Goal: Task Accomplishment & Management: Manage account settings

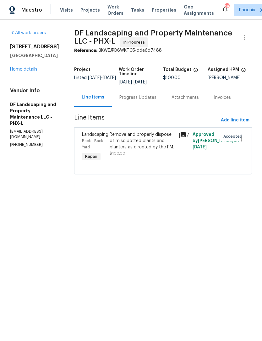
click at [150, 101] on div "Progress Updates" at bounding box center [137, 98] width 37 height 6
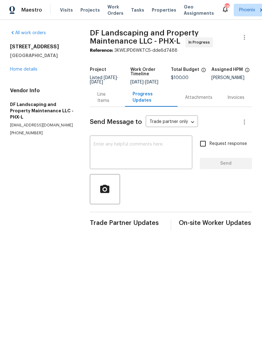
click at [111, 104] on div "Line Items" at bounding box center [107, 97] width 20 height 13
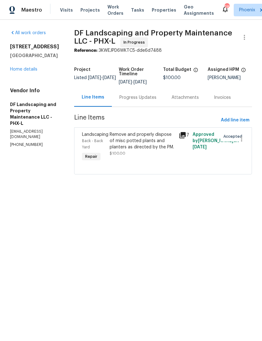
click at [31, 72] on link "Home details" at bounding box center [23, 69] width 27 height 4
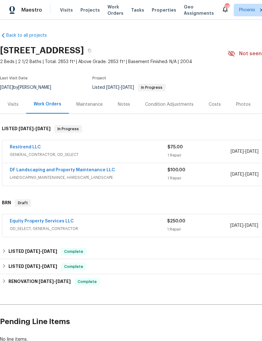
click at [32, 150] on link "Resitrend LLC" at bounding box center [25, 147] width 31 height 4
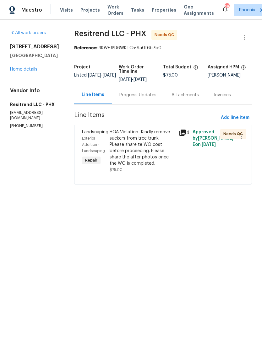
click at [181, 136] on icon at bounding box center [182, 133] width 6 height 6
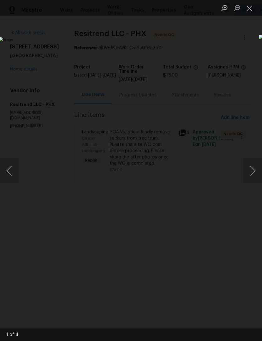
click at [248, 8] on button "Close lightbox" at bounding box center [249, 8] width 13 height 11
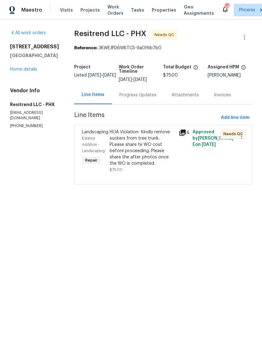
click at [182, 136] on icon at bounding box center [182, 133] width 6 height 6
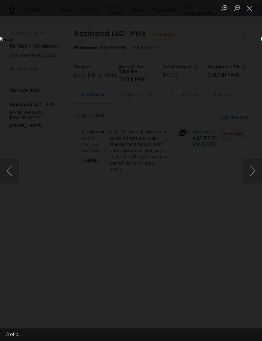
click at [255, 163] on button "Next image" at bounding box center [252, 170] width 19 height 25
click at [252, 169] on button "Next image" at bounding box center [252, 170] width 19 height 25
click at [252, 7] on button "Close lightbox" at bounding box center [249, 8] width 13 height 11
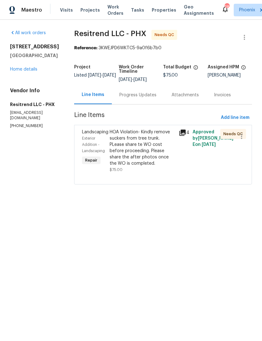
click at [140, 150] on div "HOA Violation- Kindly remove suckers from tree trunk. PLease share te WO cost b…" at bounding box center [142, 148] width 65 height 38
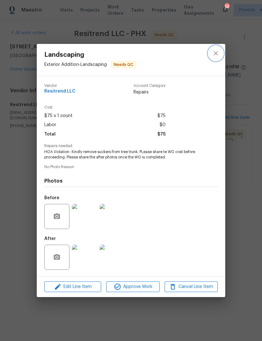
click at [214, 51] on icon "close" at bounding box center [216, 54] width 8 height 8
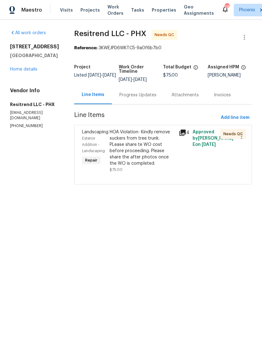
click at [139, 98] on div "Progress Updates" at bounding box center [137, 95] width 37 height 6
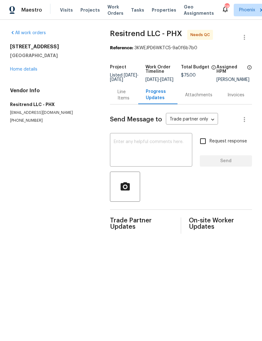
click at [122, 101] on div "Line Items" at bounding box center [123, 95] width 13 height 13
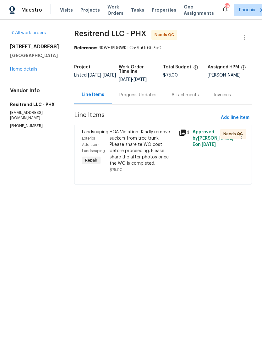
click at [139, 153] on div "HOA Violation- Kindly remove suckers from tree trunk. PLease share te WO cost b…" at bounding box center [142, 148] width 65 height 38
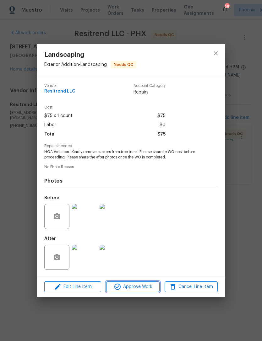
click at [136, 290] on span "Approve Work" at bounding box center [132, 287] width 49 height 8
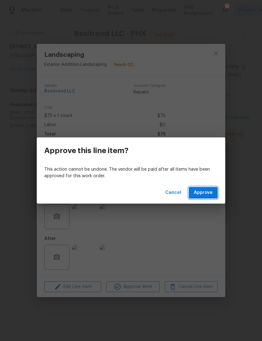
click at [207, 194] on span "Approve" at bounding box center [203, 193] width 19 height 8
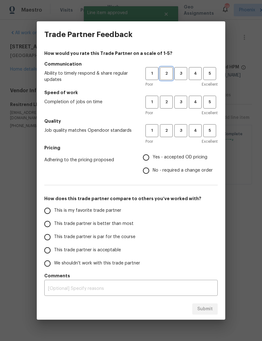
click at [167, 72] on span "2" at bounding box center [167, 73] width 12 height 7
click at [165, 98] on button "2" at bounding box center [166, 102] width 13 height 13
click at [153, 126] on button "1" at bounding box center [151, 130] width 13 height 13
click at [169, 132] on span "2" at bounding box center [167, 130] width 12 height 7
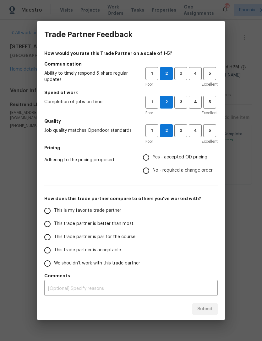
click at [150, 154] on input "Yes - accepted OD pricing" at bounding box center [145, 157] width 13 height 13
radio input "true"
click at [49, 242] on input "This trade partner is par for the course" at bounding box center [47, 237] width 13 height 13
click at [204, 310] on span "Submit" at bounding box center [204, 310] width 15 height 8
radio input "true"
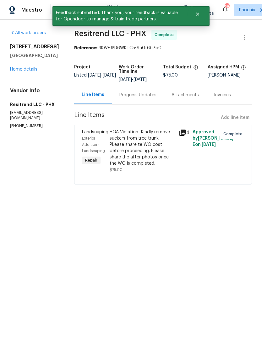
click at [29, 72] on link "Home details" at bounding box center [23, 69] width 27 height 4
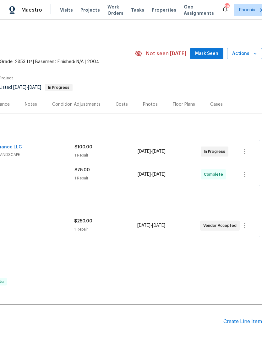
scroll to position [0, 93]
click at [247, 230] on icon "button" at bounding box center [245, 226] width 8 height 8
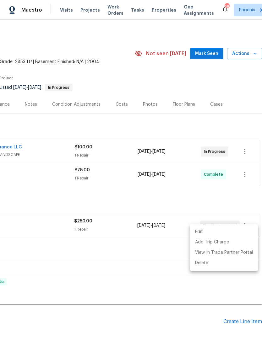
click at [163, 209] on div at bounding box center [131, 170] width 262 height 341
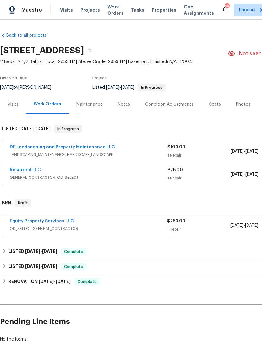
scroll to position [0, 0]
click at [86, 150] on link "DF Landscaping and Property Maintenance LLC" at bounding box center [62, 147] width 105 height 4
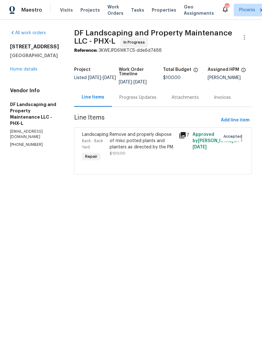
click at [30, 72] on link "Home details" at bounding box center [23, 69] width 27 height 4
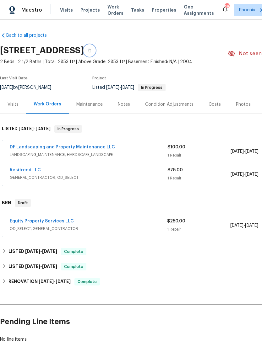
click at [95, 54] on button "button" at bounding box center [89, 50] width 11 height 11
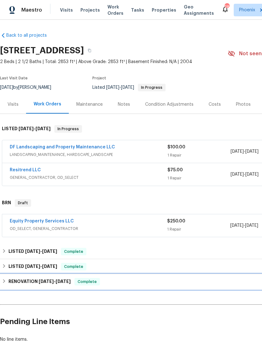
click at [67, 284] on span "11/15/24" at bounding box center [63, 282] width 15 height 4
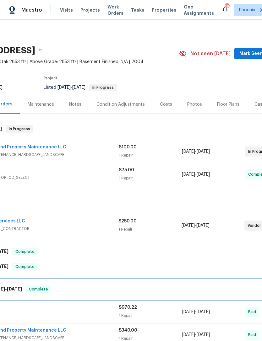
scroll to position [0, 49]
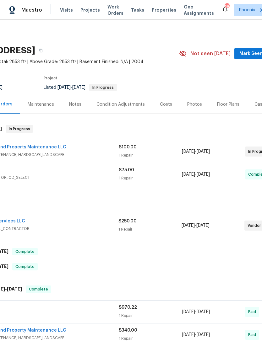
click at [74, 108] on div "Notes" at bounding box center [75, 104] width 12 height 6
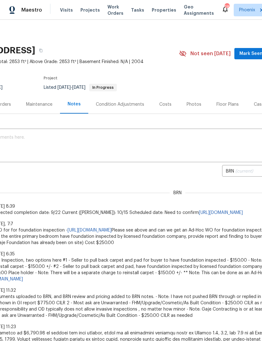
click at [53, 151] on textarea at bounding box center [128, 146] width 347 height 22
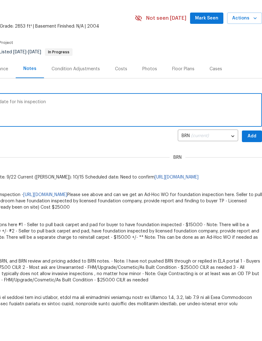
scroll to position [0, 93]
type textarea "Waiting on engineer to give us a schedule date for his inspection"
click at [254, 168] on span "Add" at bounding box center [252, 172] width 10 height 8
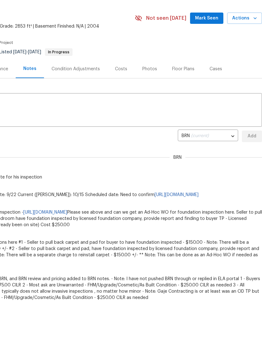
click at [205, 20] on button "Mark Seen" at bounding box center [206, 19] width 33 height 12
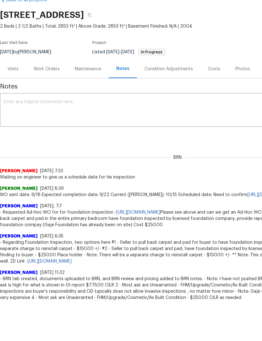
scroll to position [0, 0]
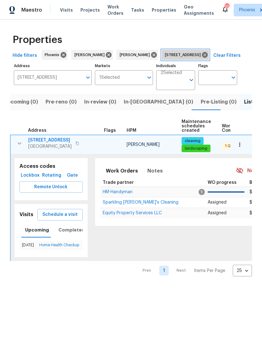
click at [208, 58] on icon at bounding box center [205, 55] width 6 height 6
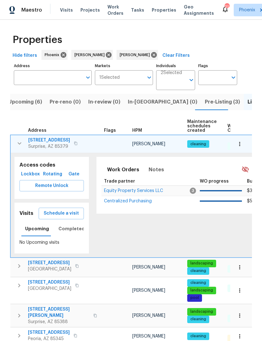
click at [24, 150] on button "button" at bounding box center [19, 143] width 13 height 13
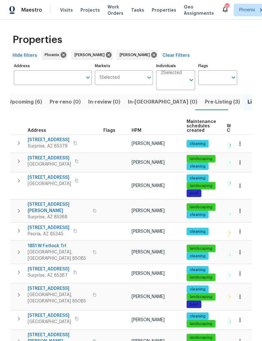
click at [29, 110] on button "Upcoming (6)" at bounding box center [24, 102] width 41 height 16
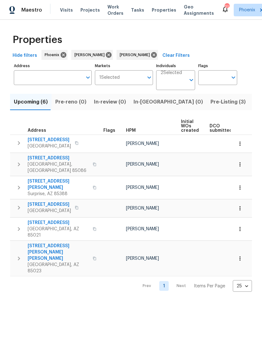
click at [253, 106] on span "Listed (25)" at bounding box center [266, 102] width 27 height 9
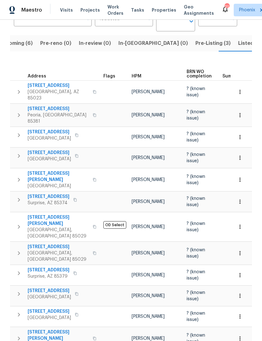
scroll to position [58, 0]
click at [19, 293] on icon "button" at bounding box center [19, 295] width 2 height 4
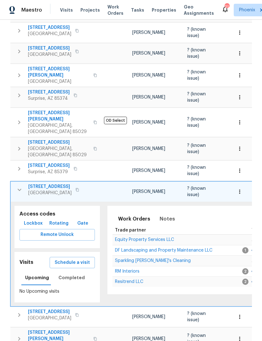
scroll to position [163, 0]
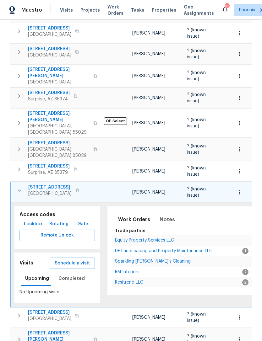
click at [74, 260] on span "Schedule a visit" at bounding box center [72, 264] width 35 height 8
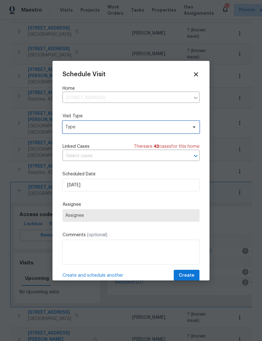
click at [86, 127] on span "Type" at bounding box center [126, 127] width 122 height 6
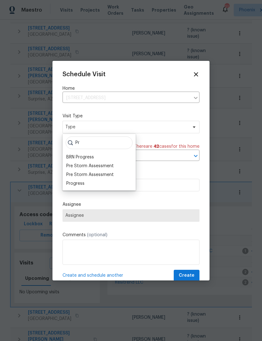
type input "Pr"
click at [80, 183] on div "Progress" at bounding box center [75, 184] width 18 height 6
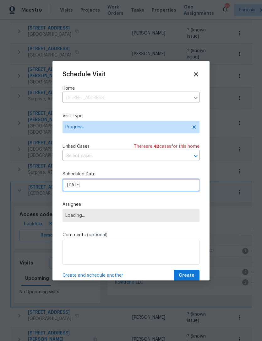
click at [105, 190] on input "9/22/2025" at bounding box center [131, 185] width 137 height 13
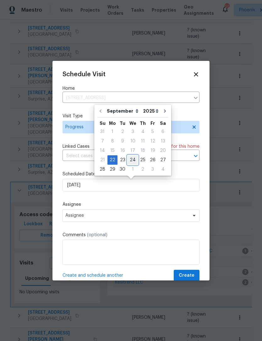
click at [132, 161] on div "24" at bounding box center [133, 160] width 10 height 9
type input "9/24/2025"
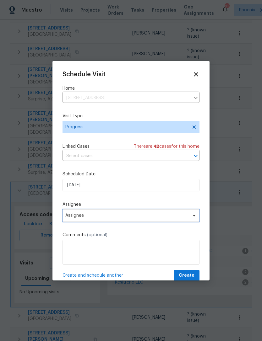
click at [107, 218] on span "Assignee" at bounding box center [126, 215] width 123 height 5
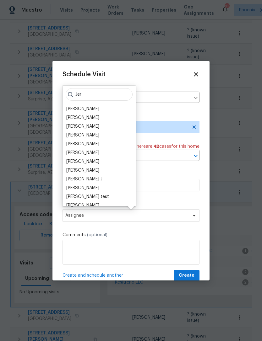
type input "Jer"
click at [90, 187] on div "[PERSON_NAME]" at bounding box center [82, 188] width 33 height 6
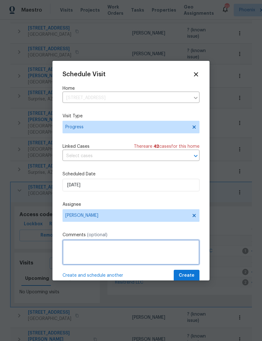
click at [91, 250] on textarea at bounding box center [131, 252] width 137 height 25
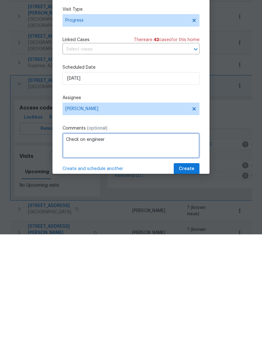
type textarea "Check on engineer"
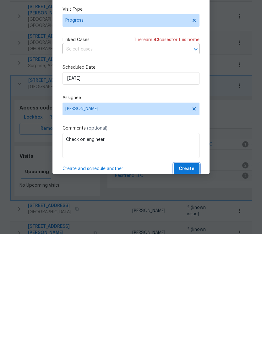
click at [189, 272] on span "Create" at bounding box center [187, 276] width 16 height 8
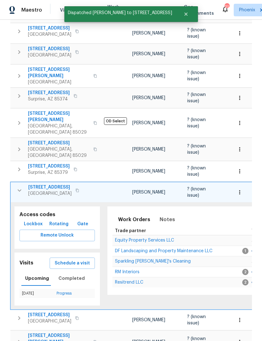
click at [19, 187] on icon "button" at bounding box center [20, 191] width 8 height 8
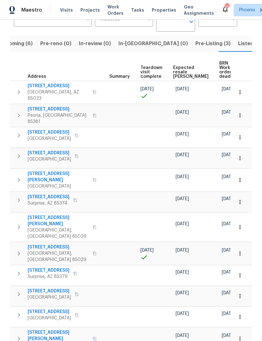
scroll to position [0, 113]
click at [183, 66] on span "Expected resale COE" at bounding box center [190, 72] width 35 height 13
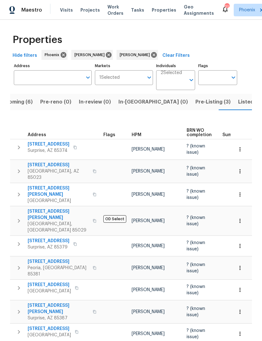
click at [25, 84] on input "Address" at bounding box center [48, 77] width 68 height 15
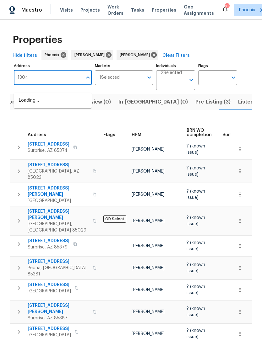
type input "13049"
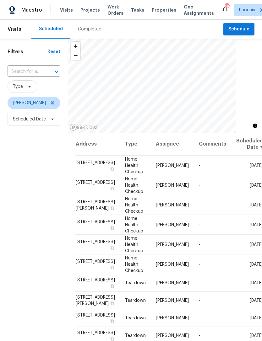
scroll to position [20, 0]
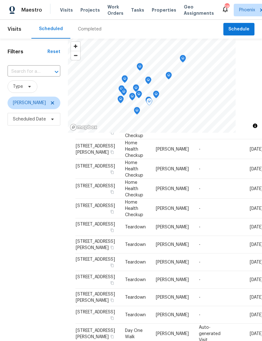
scroll to position [121, 0]
click at [194, 219] on td "-" at bounding box center [212, 228] width 37 height 18
click at [199, 219] on td "-" at bounding box center [212, 228] width 37 height 18
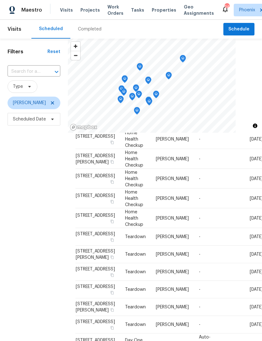
scroll to position [50, 0]
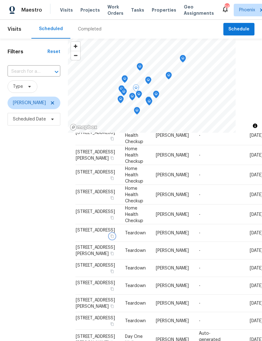
click at [110, 238] on icon "button" at bounding box center [112, 237] width 4 height 4
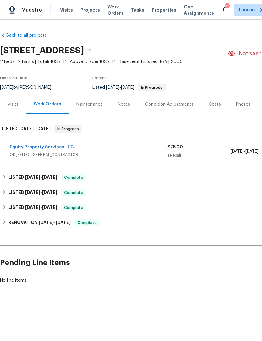
click at [54, 150] on link "Equity Property Services LLC" at bounding box center [42, 147] width 64 height 4
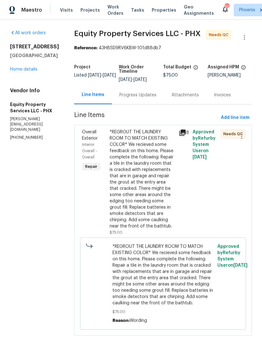
click at [131, 98] on div "Progress Updates" at bounding box center [137, 95] width 37 height 6
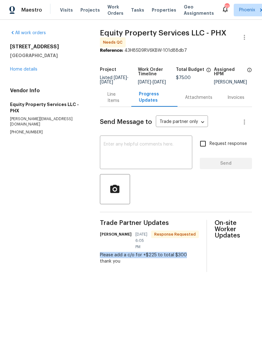
copy div "Please add a c/o for +$225 to total $300"
click at [115, 104] on div "Line Items" at bounding box center [115, 97] width 17 height 13
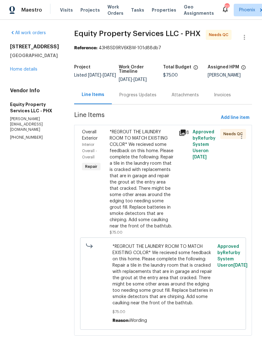
click at [146, 193] on div "*REGROUT THE LAUNDRY ROOM TO MATCH EXISTING COLOR* We recieved some feedback on…" at bounding box center [142, 179] width 65 height 101
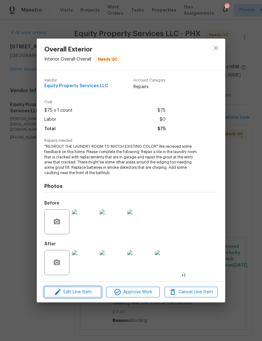
click at [90, 291] on span "Edit Line Item" at bounding box center [72, 293] width 53 height 8
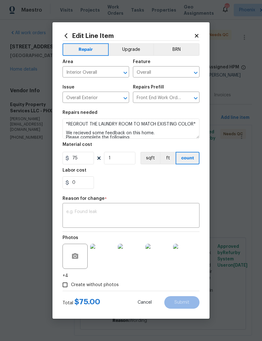
click at [101, 218] on textarea at bounding box center [130, 216] width 129 height 13
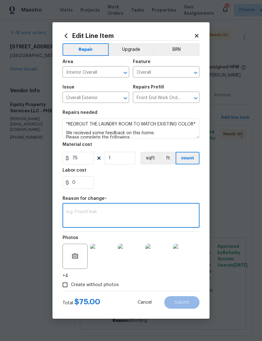
click at [87, 214] on textarea at bounding box center [130, 216] width 129 height 13
paste textarea "Please add a c/o for +$225 to total $300"
type textarea "Please add a c/o for +$225 to total $300"
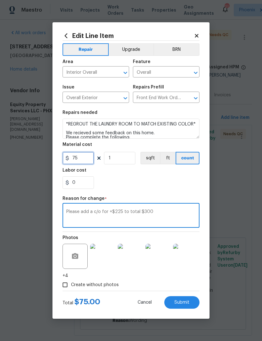
click at [91, 161] on input "75" at bounding box center [78, 158] width 31 height 13
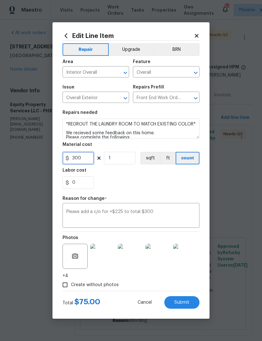
type input "300"
click at [169, 183] on div "0" at bounding box center [131, 183] width 137 height 13
click at [185, 307] on button "Submit" at bounding box center [181, 303] width 35 height 13
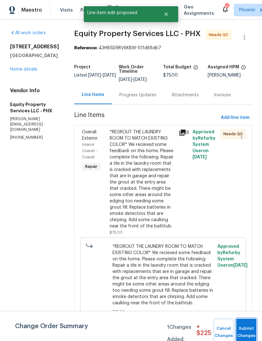
click at [250, 334] on span "Submit Changes" at bounding box center [246, 332] width 14 height 14
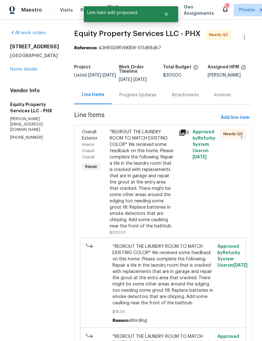
click at [140, 98] on div "Progress Updates" at bounding box center [137, 95] width 37 height 6
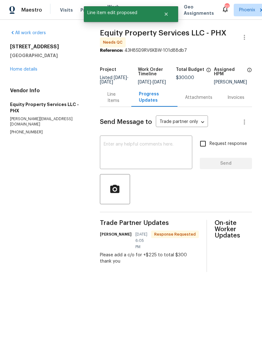
click at [139, 164] on textarea at bounding box center [146, 153] width 85 height 22
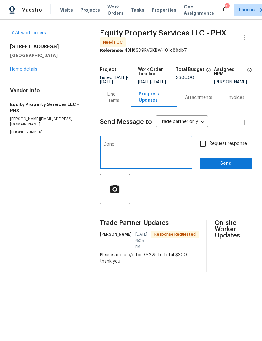
type textarea "Done"
click at [186, 202] on div at bounding box center [176, 189] width 152 height 30
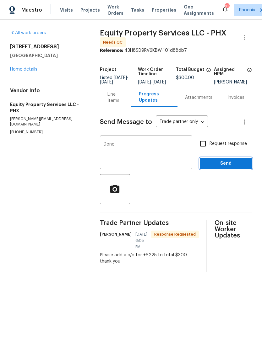
click at [223, 168] on span "Send" at bounding box center [226, 164] width 42 height 8
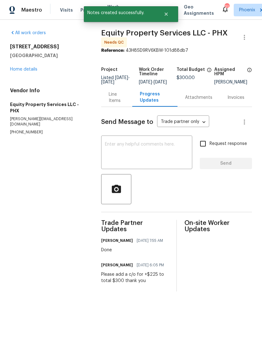
click at [114, 104] on div "Line Items" at bounding box center [117, 97] width 16 height 13
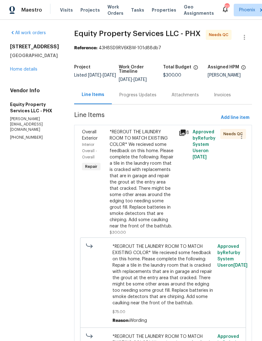
click at [131, 178] on div "*REGROUT THE LAUNDRY ROOM TO MATCH EXISTING COLOR* We recieved some feedback on…" at bounding box center [142, 179] width 65 height 101
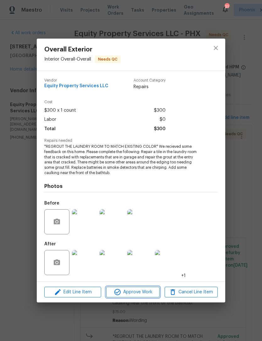
click at [147, 291] on span "Approve Work" at bounding box center [132, 293] width 49 height 8
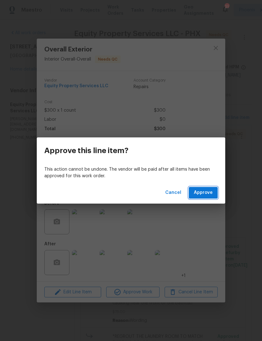
click at [202, 195] on span "Approve" at bounding box center [203, 193] width 19 height 8
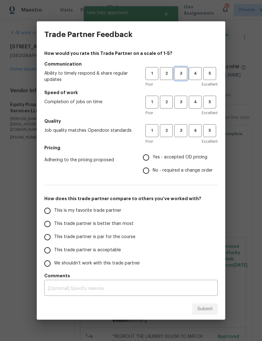
click at [186, 73] on span "3" at bounding box center [181, 73] width 12 height 7
click at [183, 101] on span "3" at bounding box center [181, 102] width 12 height 7
click at [184, 121] on h5 "Quality" at bounding box center [130, 121] width 173 height 6
click at [184, 130] on span "3" at bounding box center [181, 130] width 12 height 7
click at [148, 156] on input "Yes - accepted OD pricing" at bounding box center [145, 157] width 13 height 13
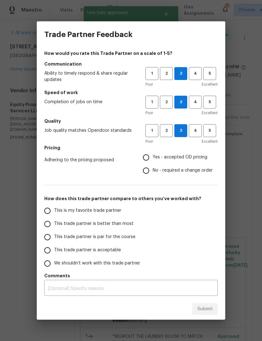
radio input "true"
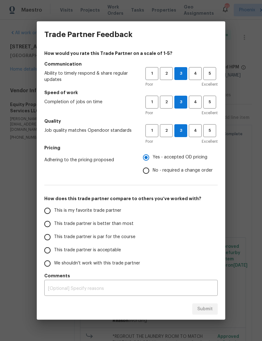
click at [149, 172] on input "No - required a change order" at bounding box center [145, 170] width 13 height 13
radio input "true"
click at [53, 219] on label "This trade partner is better than most" at bounding box center [90, 224] width 99 height 13
click at [53, 219] on input "This trade partner is better than most" at bounding box center [47, 224] width 13 height 13
radio input "false"
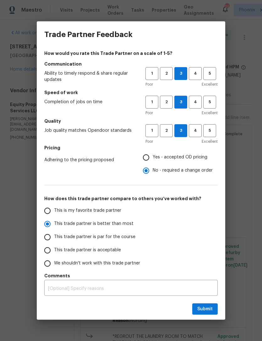
click at [59, 213] on span "This is my favorite trade partner" at bounding box center [87, 211] width 67 height 7
click at [54, 213] on input "This is my favorite trade partner" at bounding box center [47, 210] width 13 height 13
click at [204, 310] on span "Submit" at bounding box center [204, 310] width 15 height 8
radio input "true"
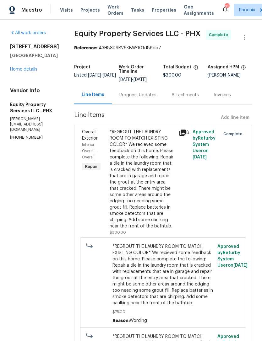
click at [26, 72] on link "Home details" at bounding box center [23, 69] width 27 height 4
